Goal: Information Seeking & Learning: Check status

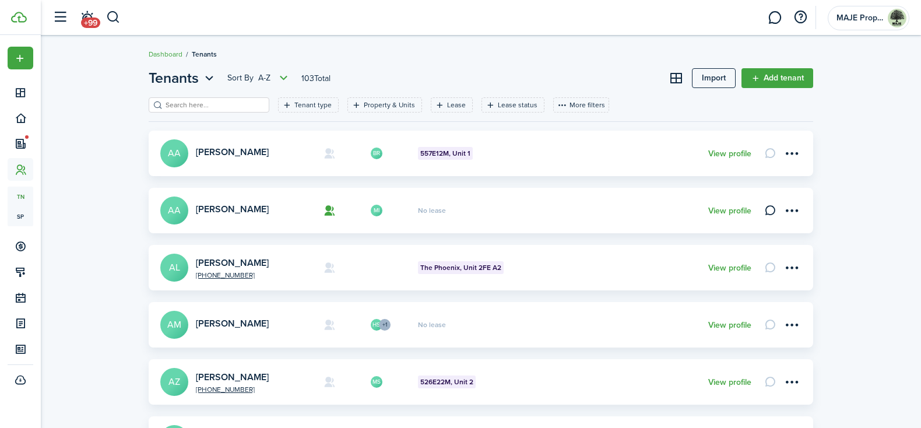
click at [213, 104] on input "search" at bounding box center [214, 105] width 103 height 11
type input "bean"
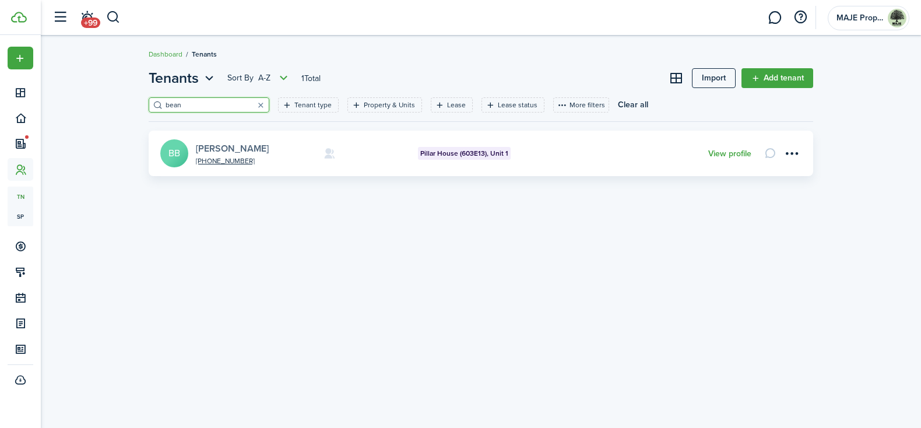
click at [222, 152] on link "[PERSON_NAME]" at bounding box center [232, 148] width 73 height 13
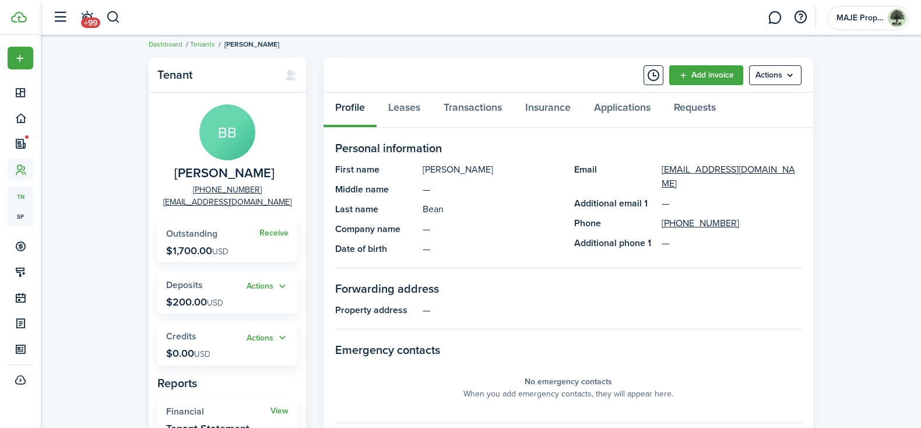
scroll to position [12, 0]
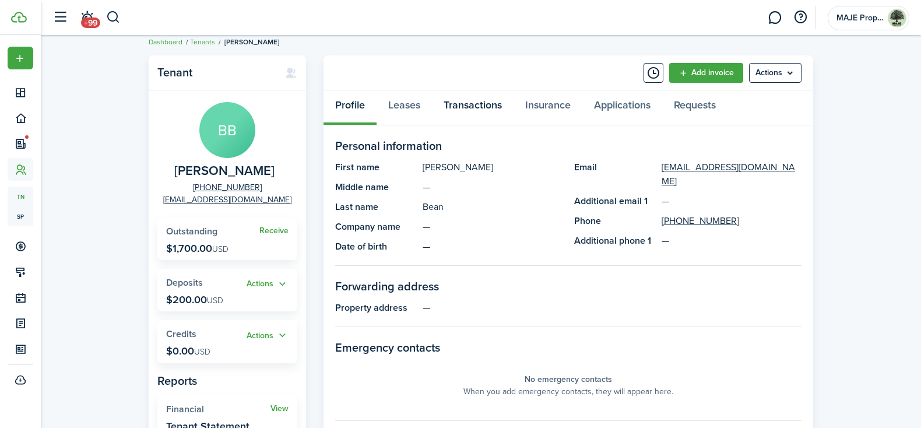
click at [469, 106] on link "Transactions" at bounding box center [473, 107] width 82 height 35
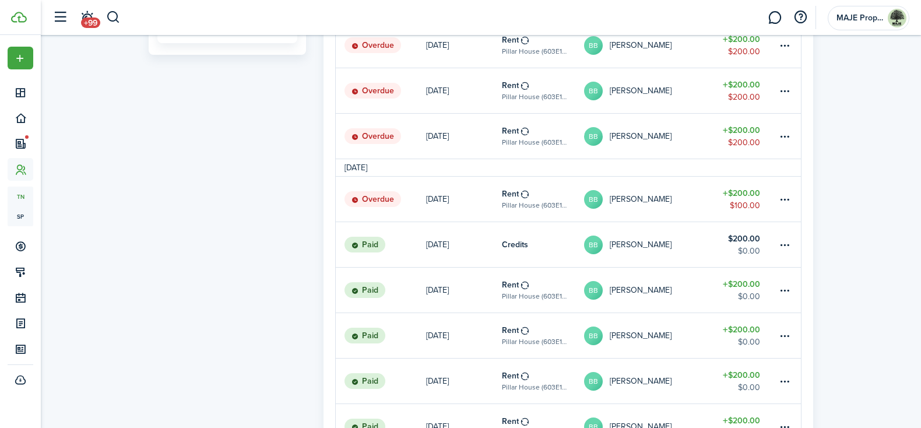
scroll to position [448, 0]
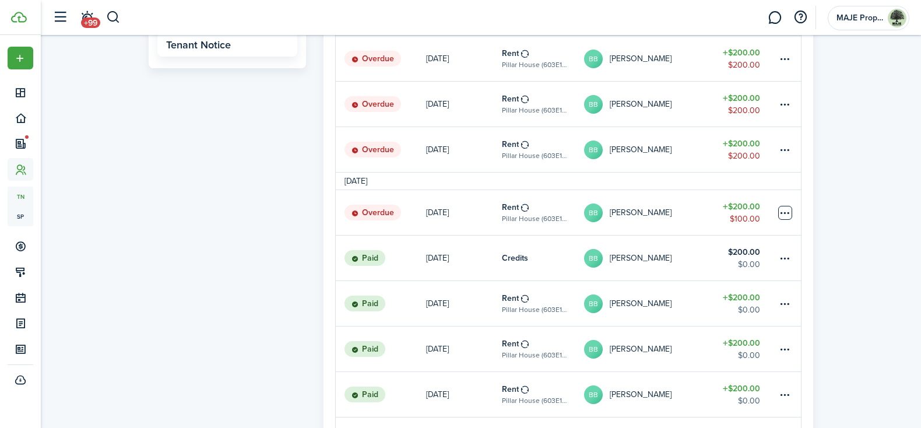
click at [787, 215] on table-menu-btn-icon at bounding box center [786, 213] width 14 height 14
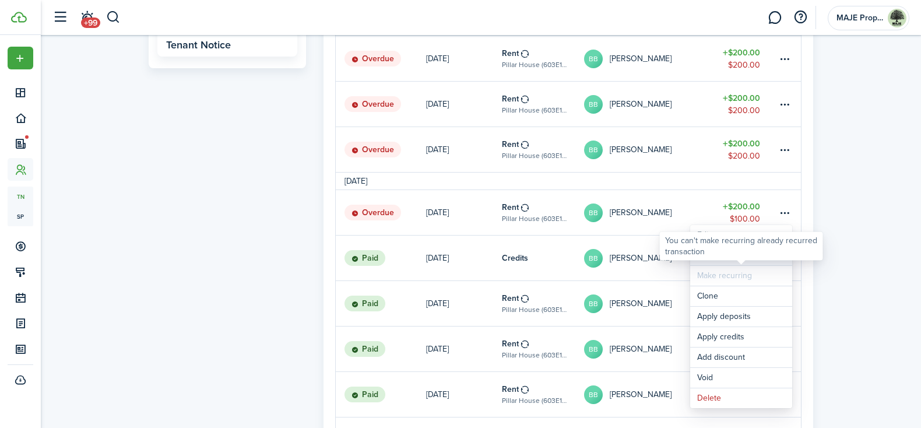
click at [725, 261] on link "Mark as paid" at bounding box center [742, 256] width 102 height 20
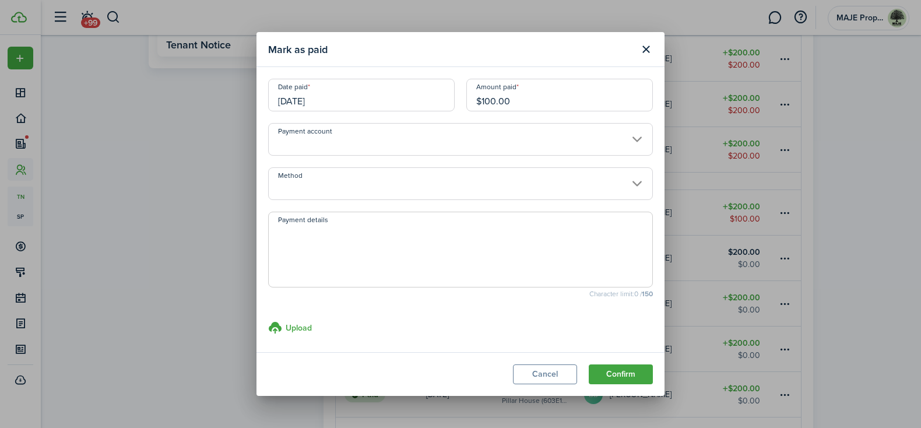
click at [374, 248] on textarea "Payment details" at bounding box center [461, 253] width 384 height 56
type textarea "[PERSON_NAME] paid"
click at [352, 100] on input "[DATE]" at bounding box center [361, 95] width 187 height 33
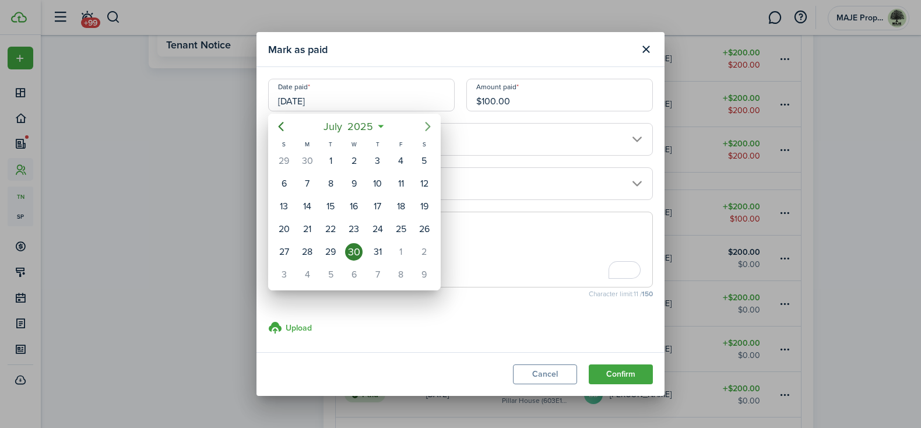
click at [431, 121] on icon "Next page" at bounding box center [428, 127] width 14 height 14
click at [398, 182] on div "12" at bounding box center [401, 183] width 17 height 17
type input "[DATE]"
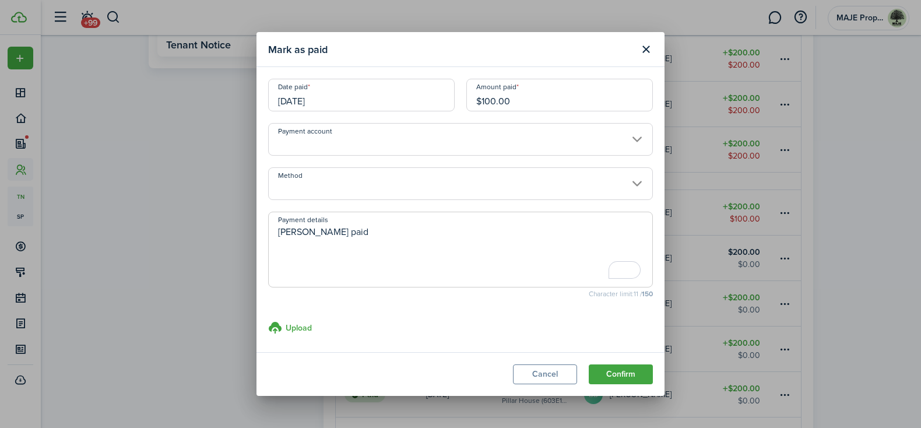
click at [425, 187] on input "Method" at bounding box center [460, 183] width 385 height 33
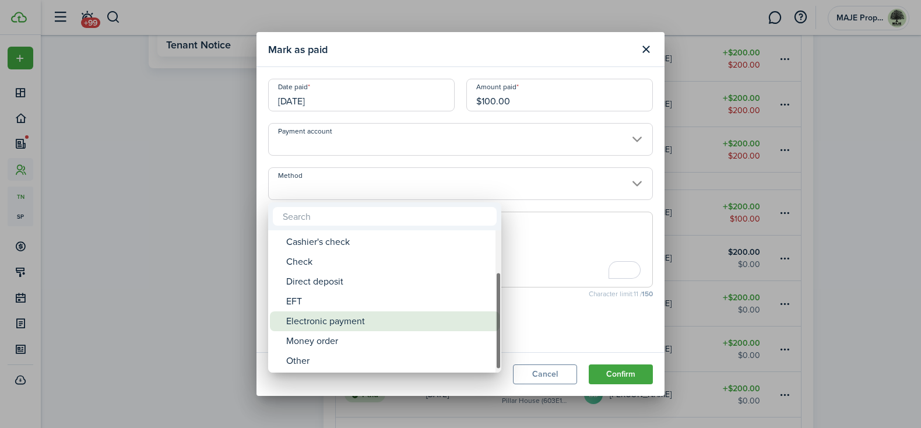
click at [409, 313] on div "Electronic payment" at bounding box center [389, 321] width 206 height 20
type input "Electronic payment"
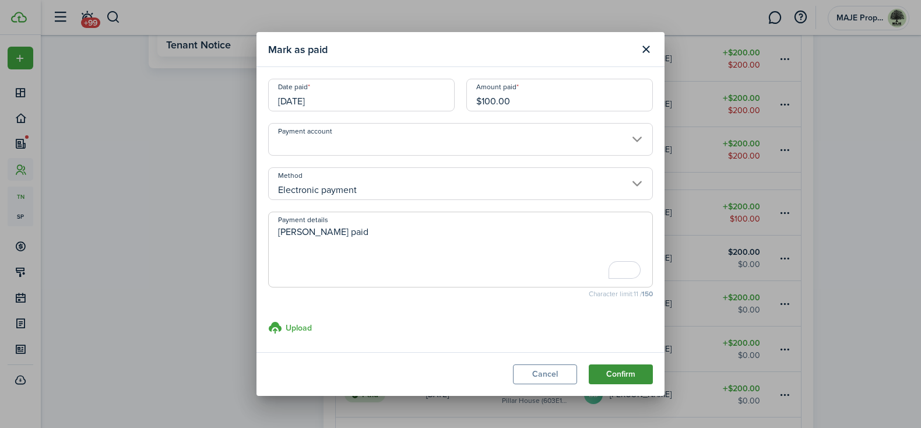
click at [619, 373] on button "Confirm" at bounding box center [621, 375] width 64 height 20
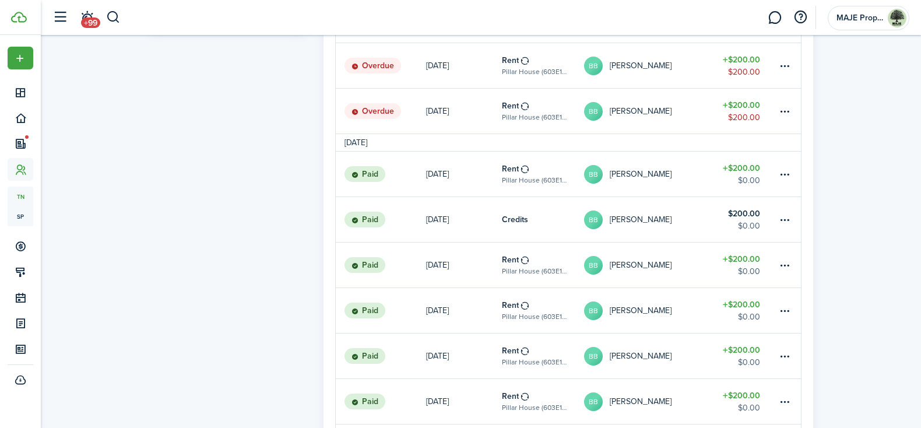
scroll to position [487, 0]
click at [515, 176] on table-subtitle "Pillar House (603E13), Unit 1" at bounding box center [534, 179] width 65 height 10
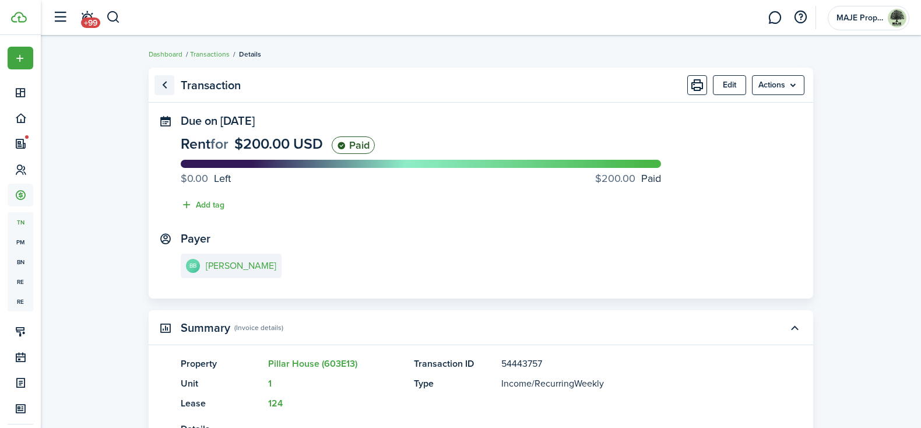
click at [166, 87] on link "Go back" at bounding box center [165, 85] width 20 height 20
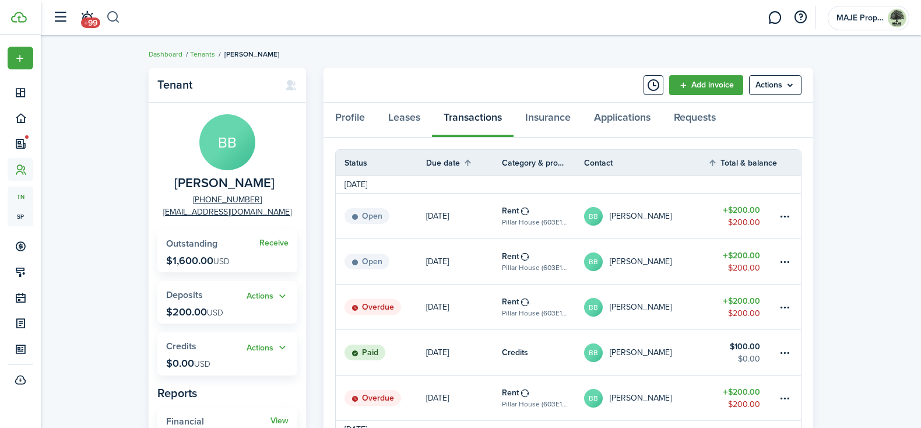
click at [115, 16] on button "button" at bounding box center [113, 18] width 15 height 20
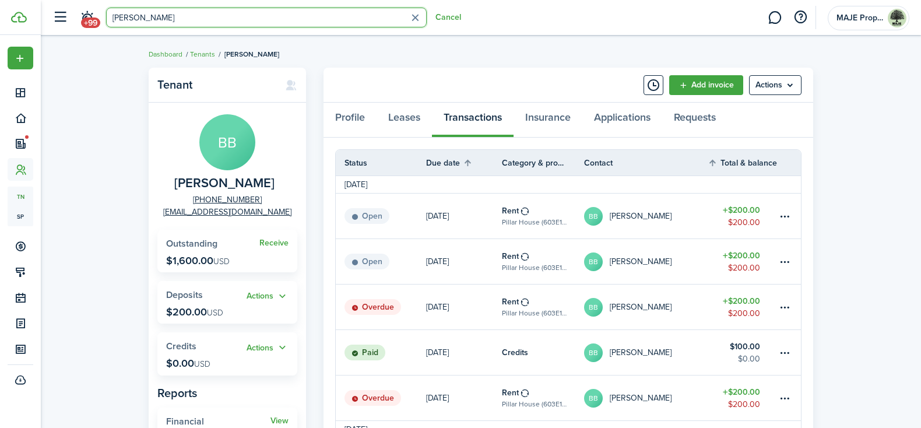
type input "[PERSON_NAME]"
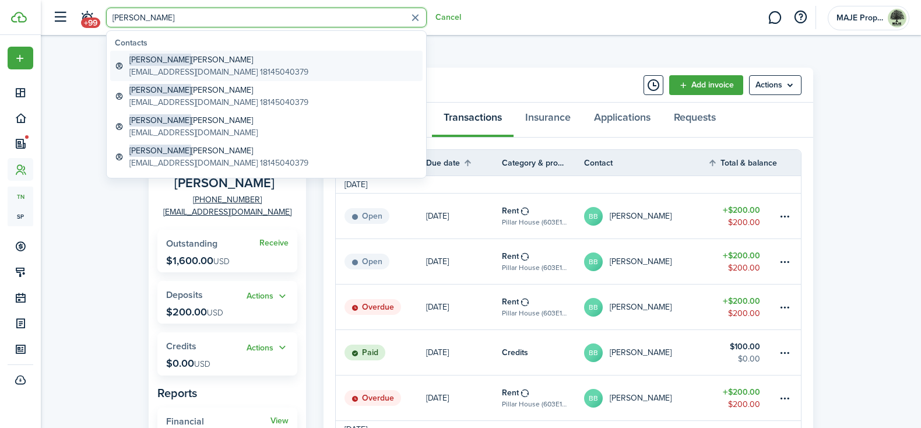
click at [222, 57] on global-search-item-title "[PERSON_NAME]" at bounding box center [218, 60] width 179 height 12
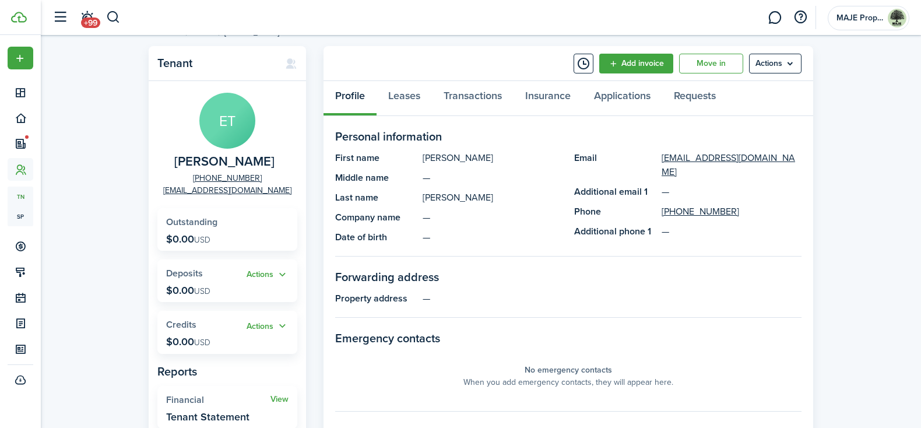
scroll to position [24, 0]
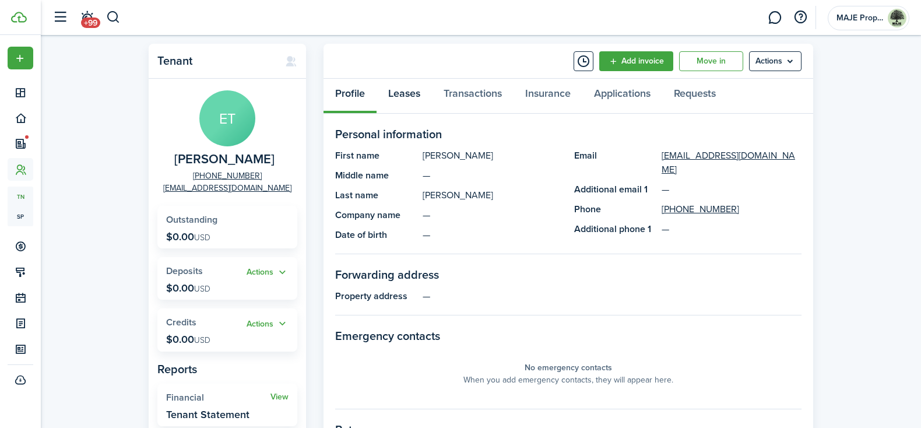
click at [408, 93] on link "Leases" at bounding box center [404, 96] width 55 height 35
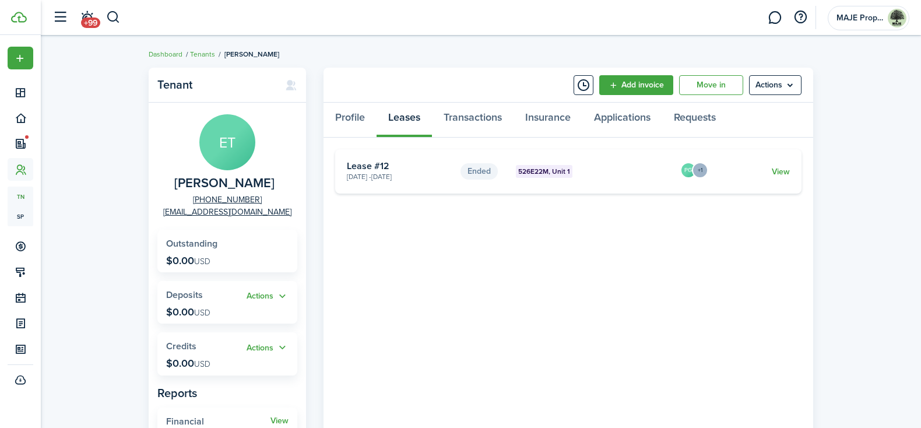
scroll to position [10, 0]
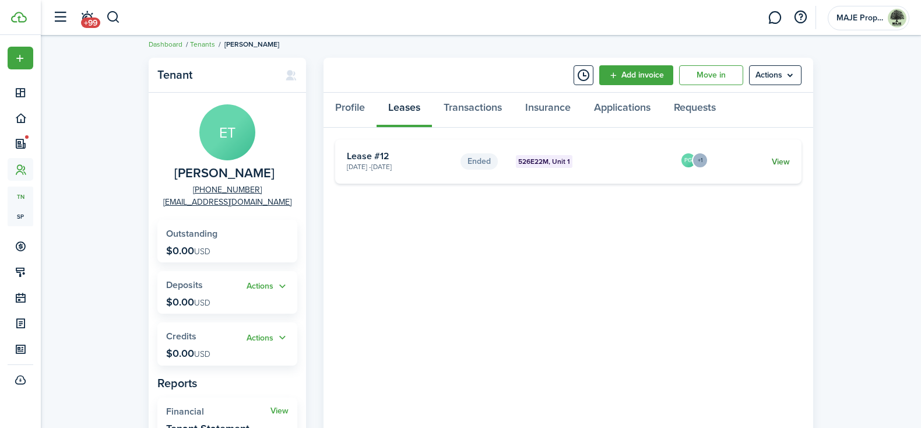
click at [784, 161] on link "View" at bounding box center [781, 162] width 18 height 12
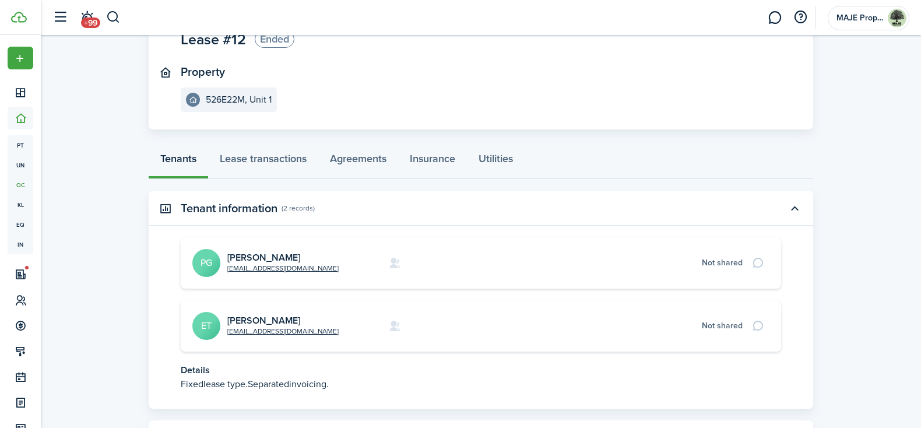
scroll to position [164, 0]
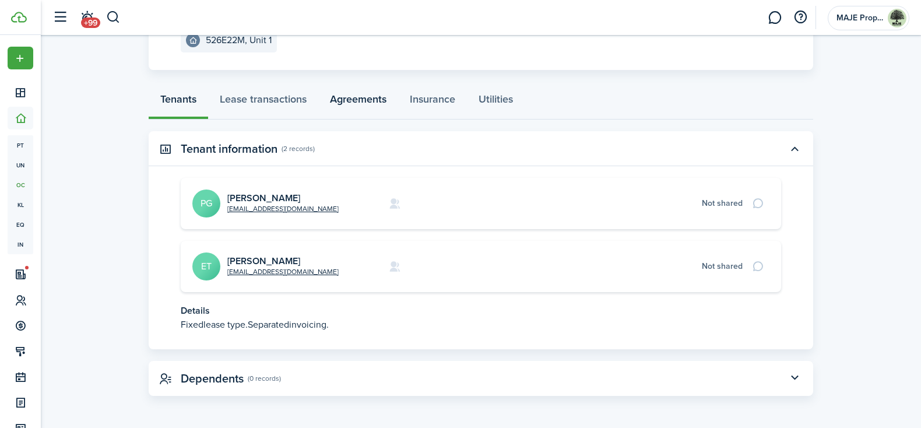
click at [346, 97] on link "Agreements" at bounding box center [358, 102] width 80 height 35
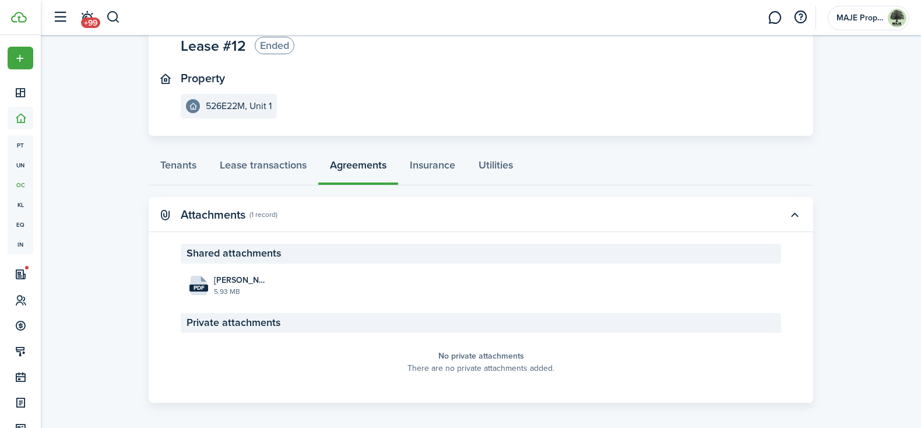
scroll to position [105, 0]
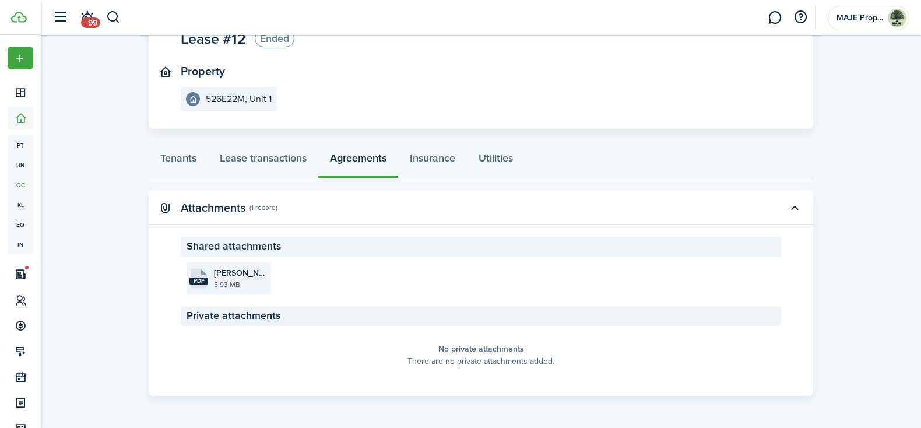
click at [240, 279] on file-size "5.93 MB" at bounding box center [241, 284] width 54 height 10
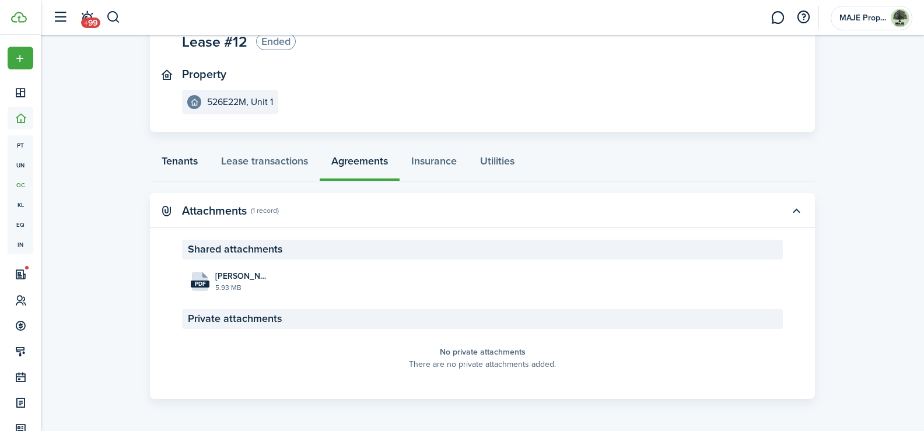
scroll to position [0, 0]
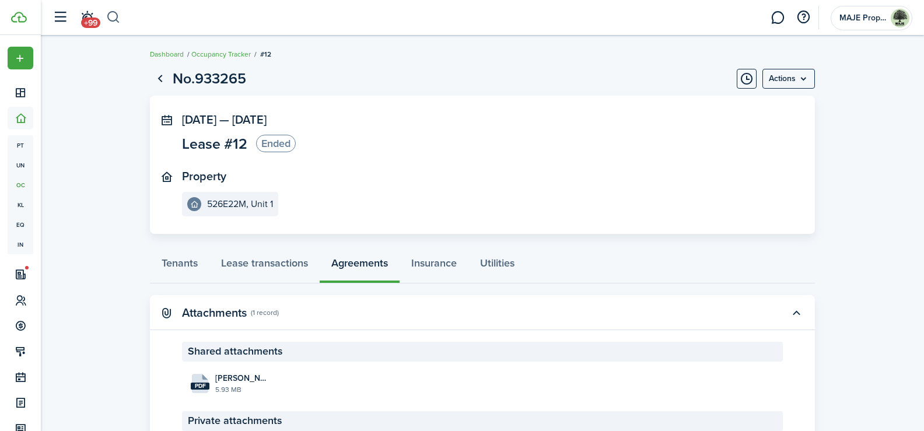
click at [117, 14] on button "button" at bounding box center [113, 18] width 15 height 20
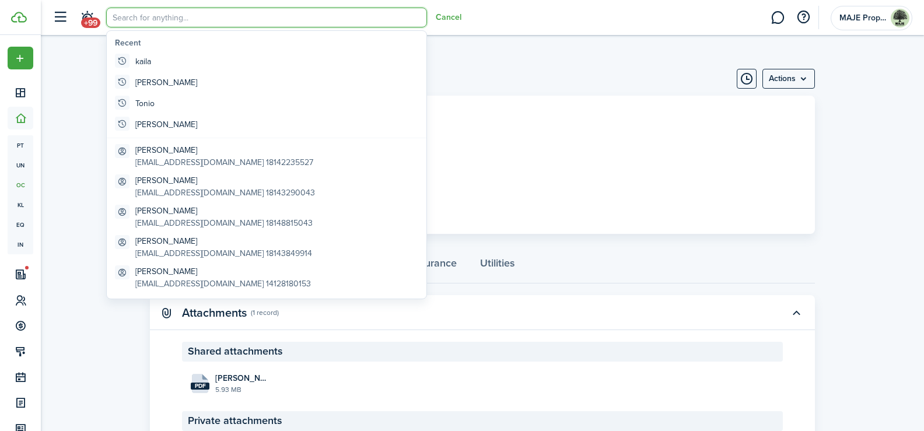
click at [191, 15] on input "search" at bounding box center [266, 18] width 321 height 20
type input "c"
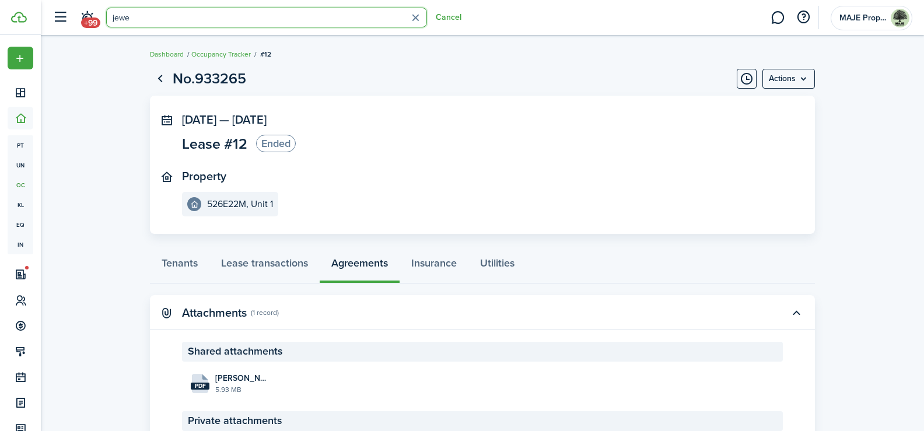
type input "jewel"
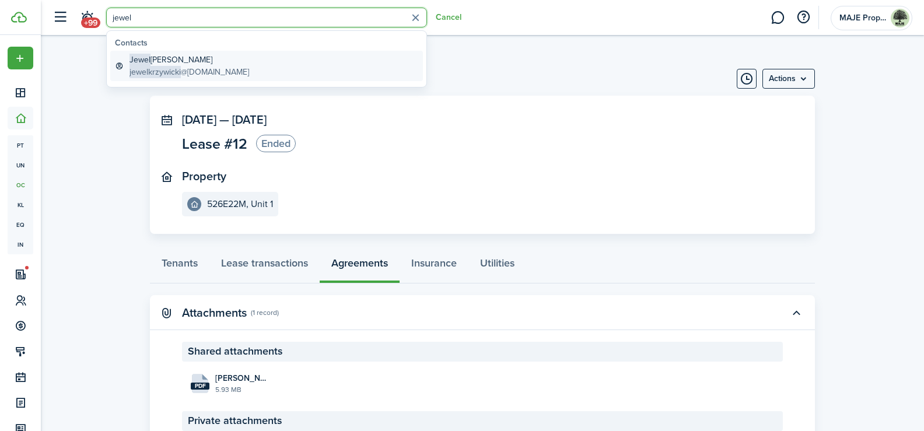
click at [203, 64] on global-search-item-title "[PERSON_NAME]" at bounding box center [189, 60] width 120 height 12
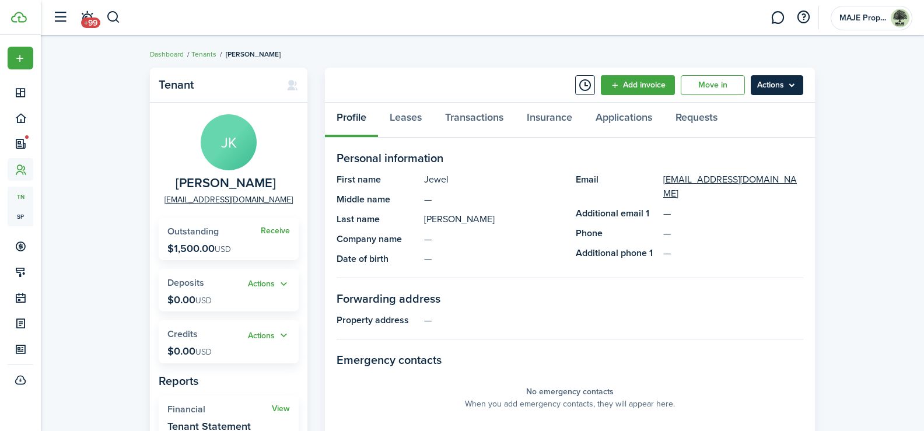
click at [775, 87] on menu-btn "Actions" at bounding box center [777, 85] width 52 height 20
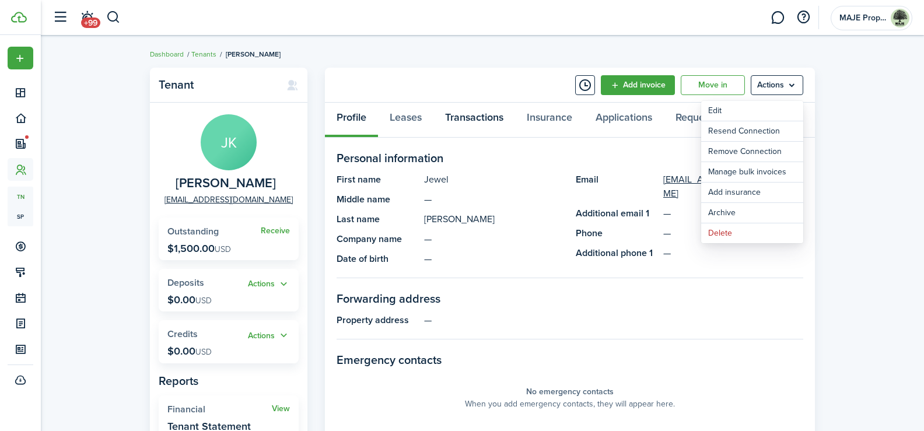
click at [481, 122] on link "Transactions" at bounding box center [474, 120] width 82 height 35
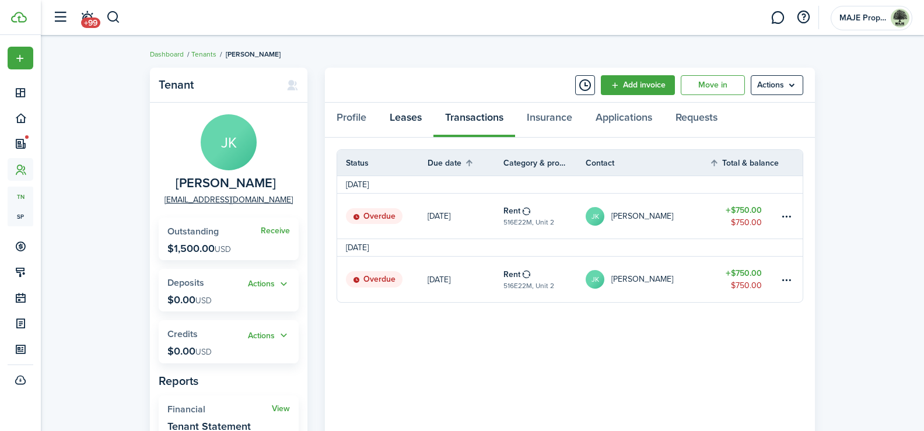
click at [405, 123] on link "Leases" at bounding box center [405, 120] width 55 height 35
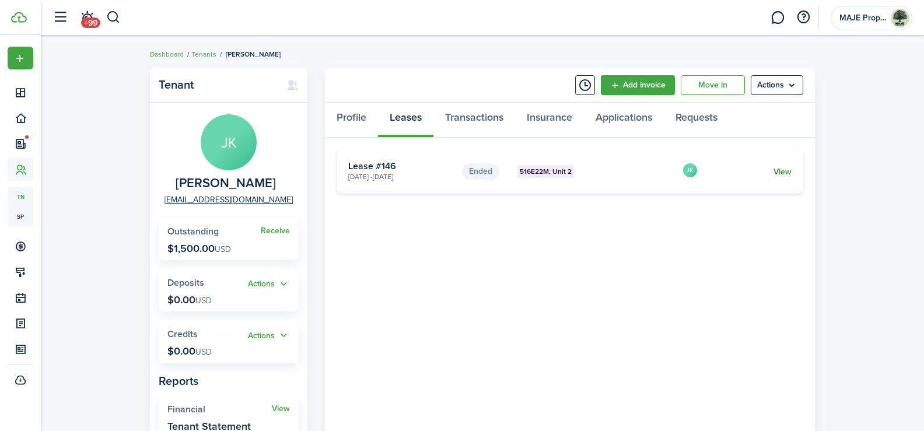
click at [775, 171] on link "View" at bounding box center [782, 172] width 18 height 12
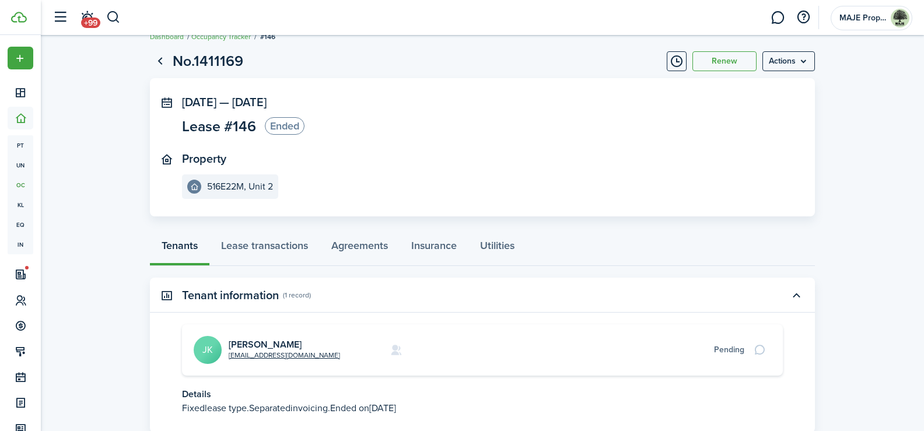
scroll to position [23, 0]
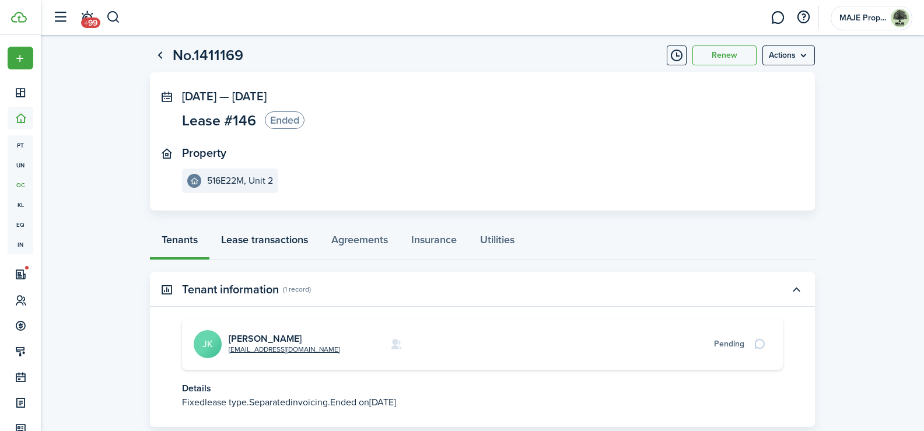
click at [263, 237] on link "Lease transactions" at bounding box center [264, 242] width 110 height 35
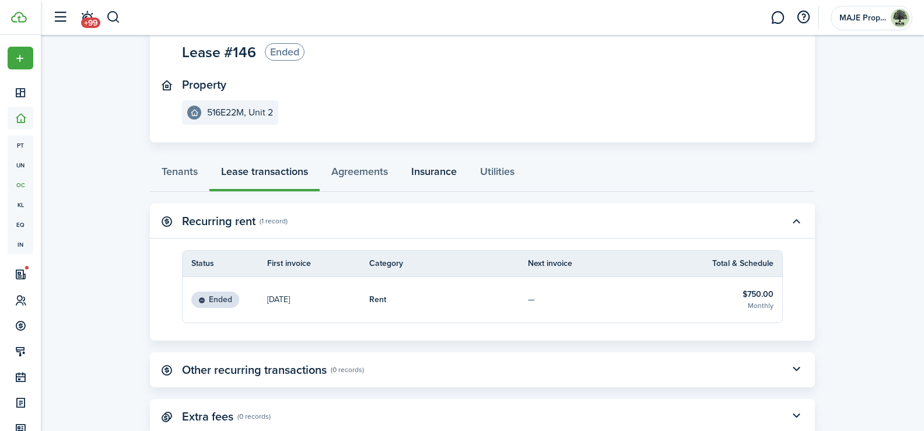
scroll to position [64, 0]
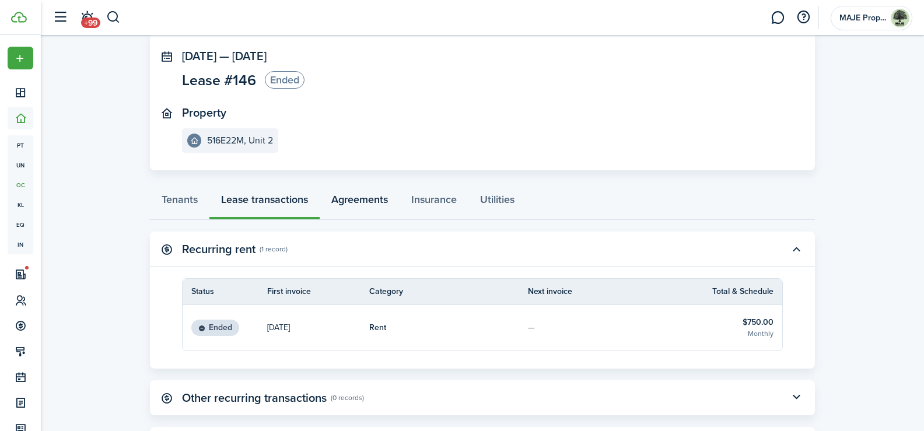
click at [353, 199] on link "Agreements" at bounding box center [360, 202] width 80 height 35
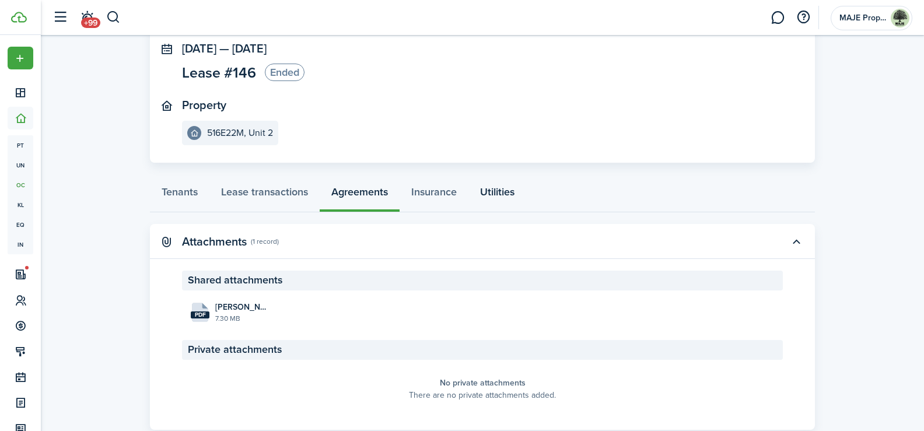
scroll to position [102, 0]
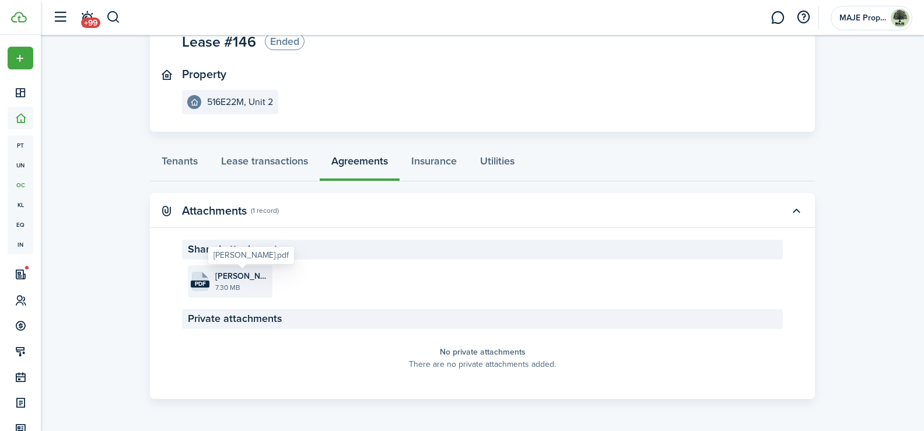
click at [236, 281] on span "[PERSON_NAME].pdf" at bounding box center [242, 276] width 54 height 12
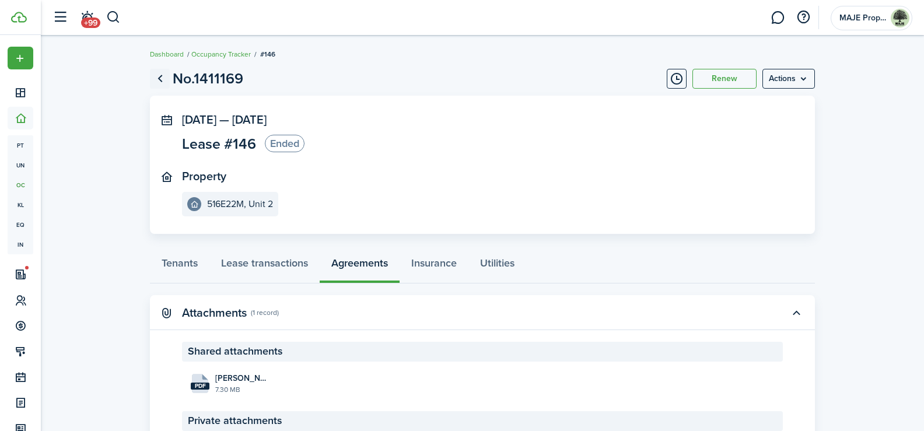
click at [159, 78] on link "Go back" at bounding box center [160, 79] width 20 height 20
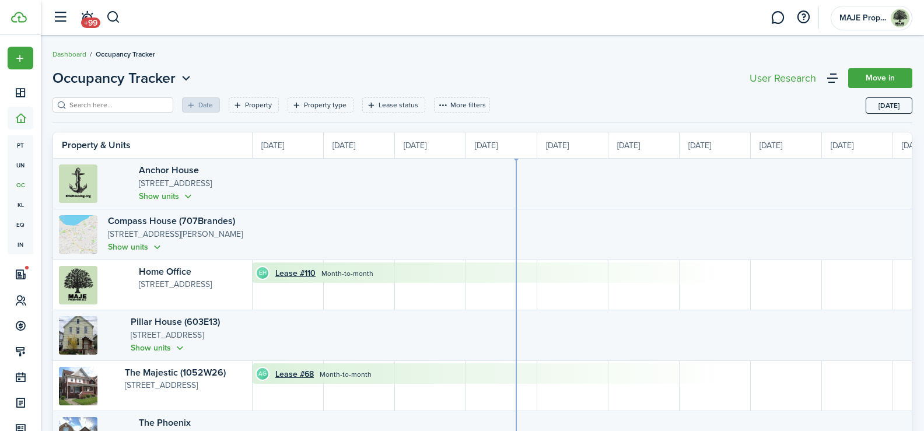
scroll to position [0, 213]
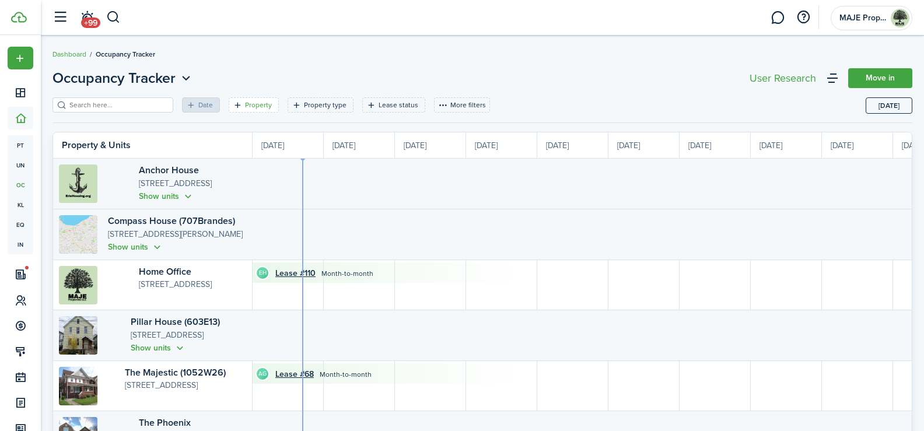
click at [245, 101] on filter-tag-label "Property" at bounding box center [258, 105] width 27 height 10
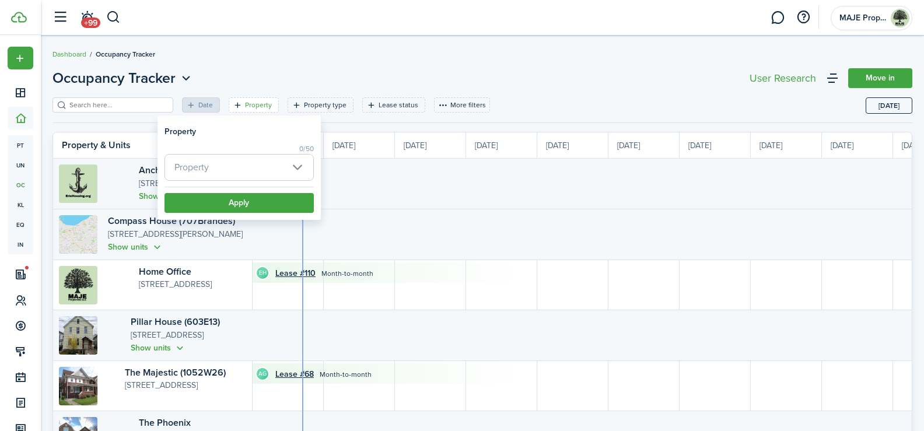
click at [248, 164] on span "Property" at bounding box center [239, 168] width 148 height 26
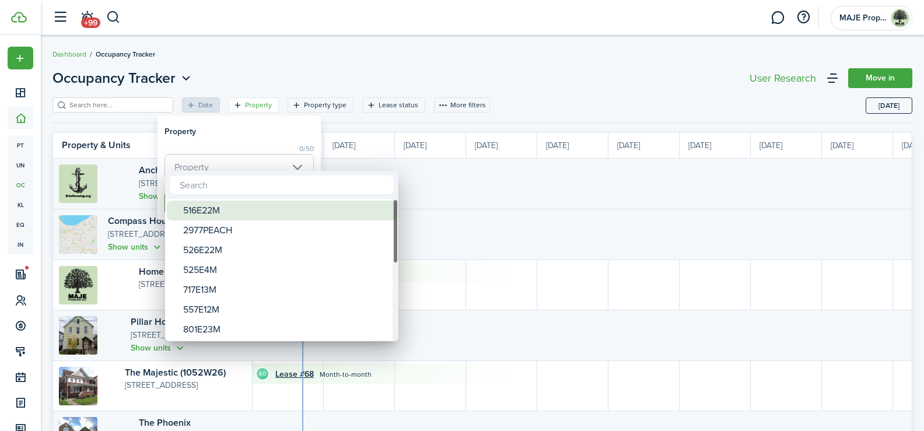
click at [233, 215] on div "516E22M" at bounding box center [286, 211] width 206 height 20
type input "516E22M"
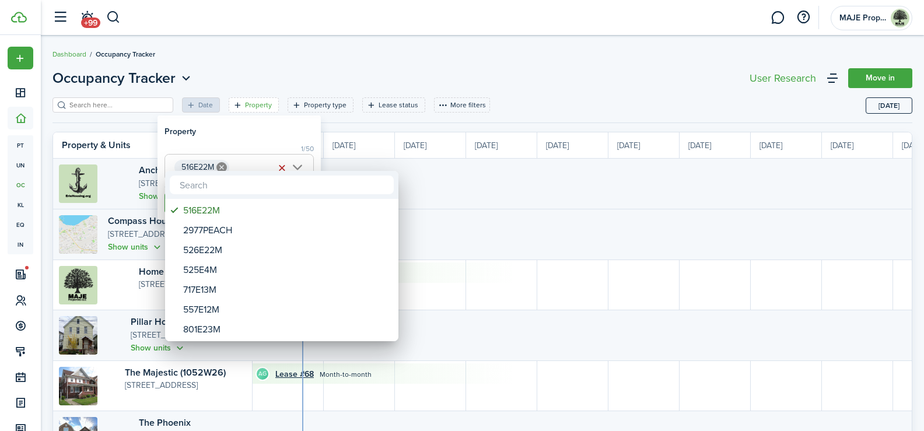
click at [261, 136] on div at bounding box center [462, 216] width 1110 height 618
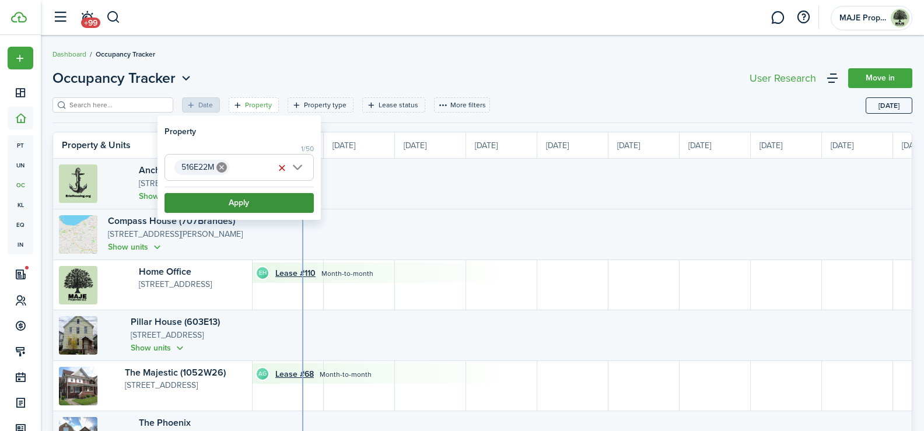
click at [234, 204] on button "Apply" at bounding box center [238, 203] width 149 height 20
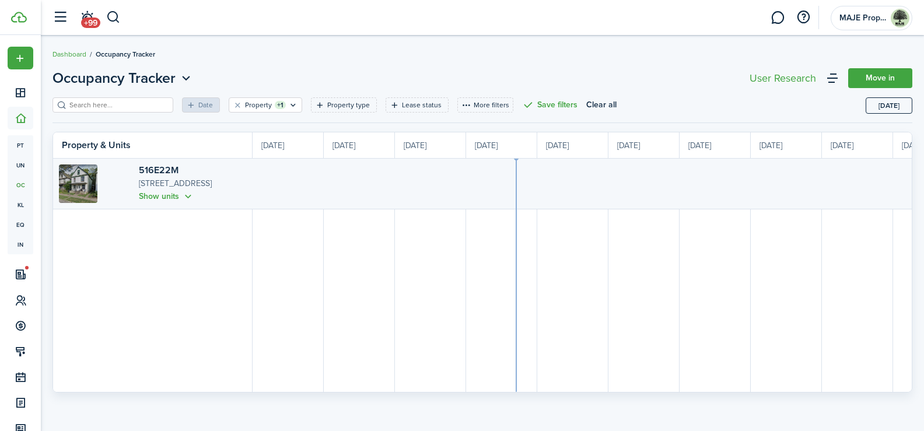
scroll to position [0, 213]
click at [164, 194] on button "Show units" at bounding box center [166, 196] width 55 height 13
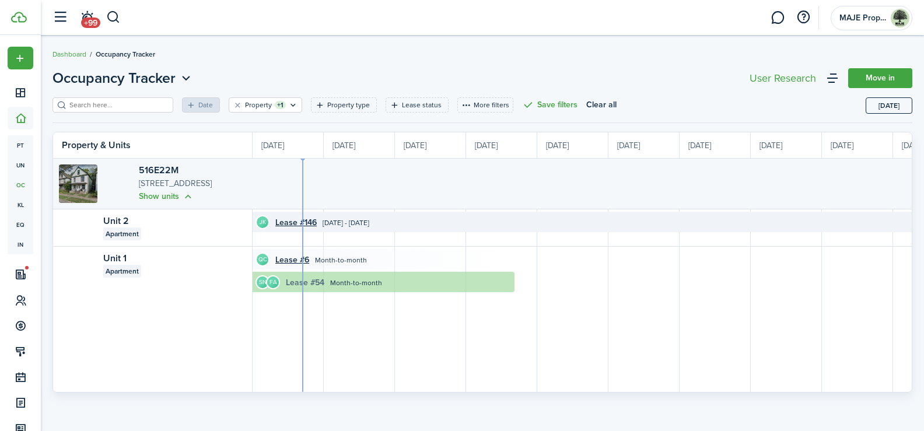
click at [295, 281] on link "Lease #54" at bounding box center [305, 282] width 38 height 12
